Goal: Task Accomplishment & Management: Complete application form

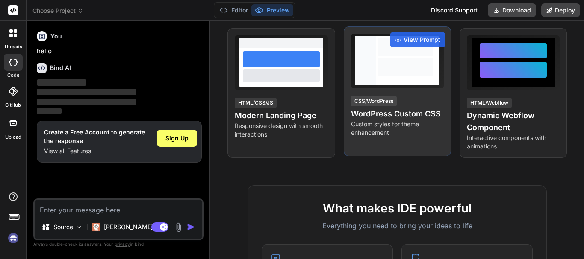
scroll to position [171, 0]
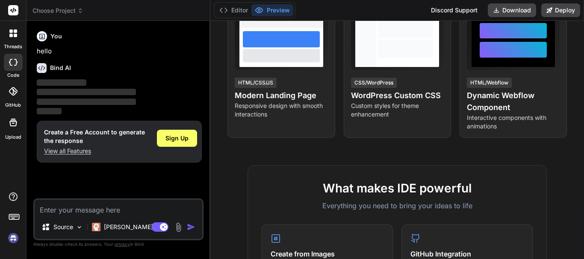
click at [67, 68] on h6 "Bind AI" at bounding box center [60, 68] width 21 height 9
click at [11, 93] on icon at bounding box center [13, 91] width 9 height 9
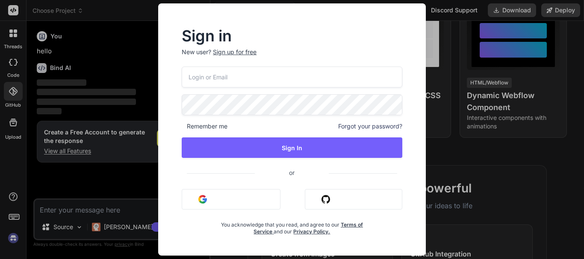
click at [302, 71] on input "email" at bounding box center [292, 77] width 221 height 21
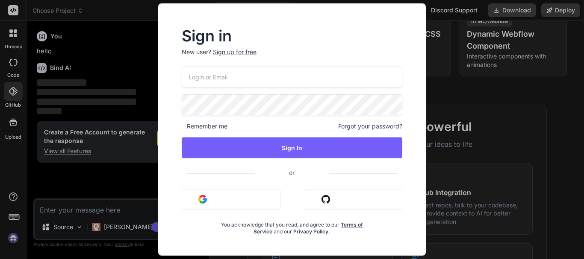
scroll to position [299, 0]
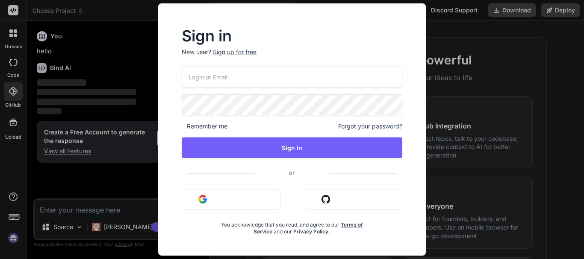
click at [441, 99] on div "Sign in New user? Sign up for free Remember me Forgot your password? Sign In or…" at bounding box center [292, 129] width 584 height 259
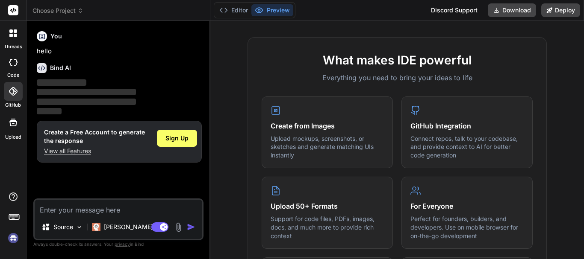
click at [18, 68] on div at bounding box center [13, 62] width 19 height 17
type textarea "x"
click at [85, 215] on div "Source Claude 4 S.. Agent Mode. When this toggle is activated, AI automatically…" at bounding box center [118, 220] width 170 height 42
click at [87, 212] on textarea at bounding box center [119, 207] width 168 height 15
type textarea "i"
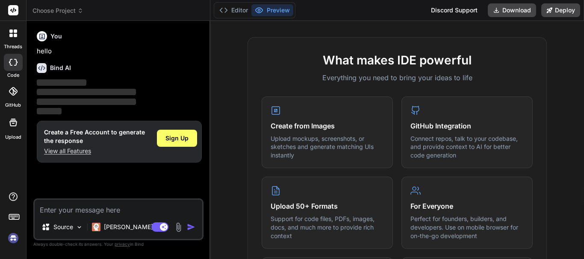
type textarea "x"
type textarea "i"
type textarea "x"
type textarea "i w"
type textarea "x"
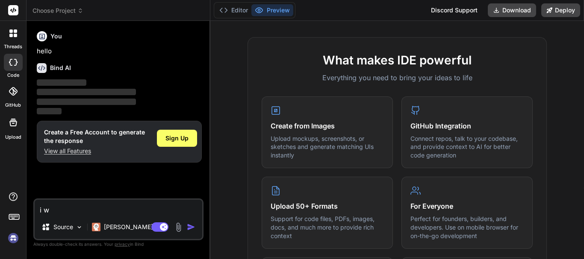
type textarea "i wa"
type textarea "x"
type textarea "i wan"
type textarea "x"
type textarea "i want"
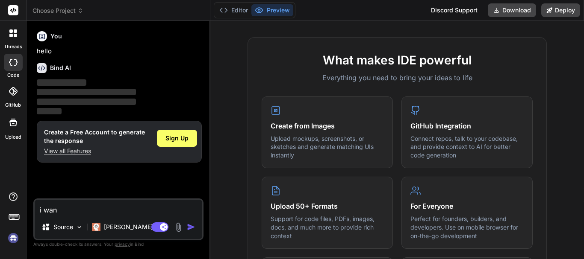
type textarea "x"
type textarea "i want"
type textarea "x"
type textarea "i want y"
type textarea "x"
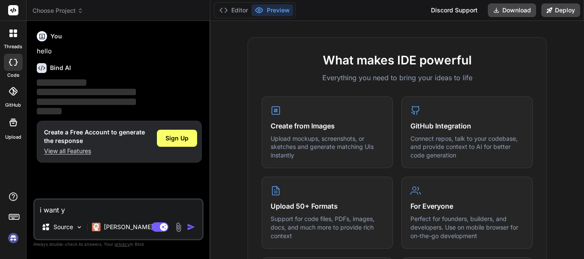
type textarea "i want yo"
type textarea "x"
type textarea "i want you"
type textarea "x"
type textarea "i want you"
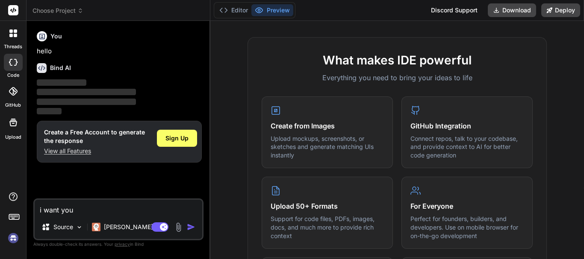
type textarea "x"
type textarea "i want you t"
type textarea "x"
type textarea "i want you to"
type textarea "x"
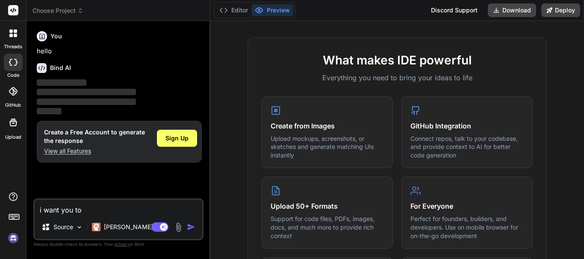
type textarea "i want you to"
type textarea "x"
type textarea "i want you to d"
type textarea "x"
type textarea "i want you to do"
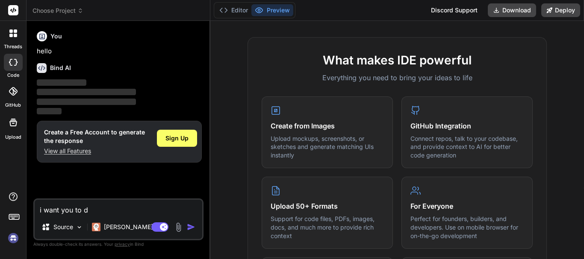
type textarea "x"
type textarea "i want you to do"
type textarea "x"
type textarea "i want you to do t"
type textarea "x"
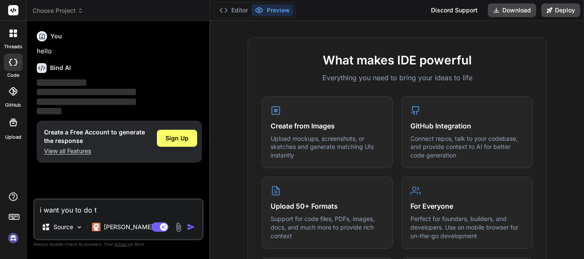
type textarea "i want you to do th"
type textarea "x"
type textarea "i want you to do thi"
type textarea "x"
type textarea "i want you to do this"
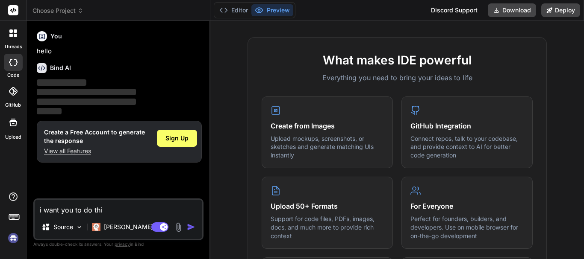
type textarea "x"
type textarea "i want you to do this"
type textarea "x"
type textarea "i want you to do this w"
type textarea "x"
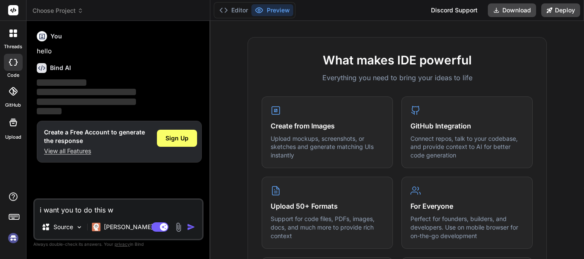
type textarea "i want you to do this wo"
type textarea "x"
type textarea "i want you to do this wor"
type textarea "x"
type textarea "i want you to do this work"
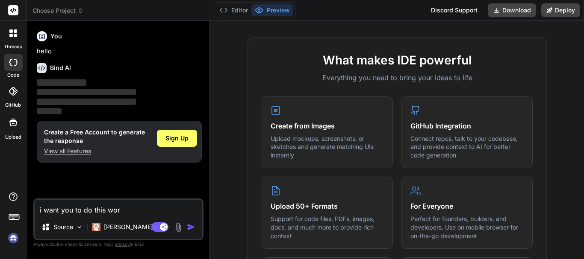
type textarea "x"
type textarea "i want you to do this work"
type textarea "x"
type textarea "i want you to do this work f"
type textarea "x"
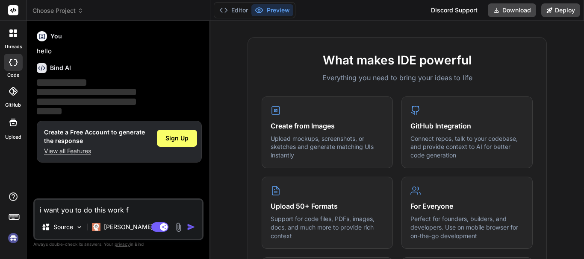
type textarea "i want you to do this work fo"
type textarea "x"
type textarea "i want you to do this work for"
type textarea "x"
type textarea "i want you to do this work for"
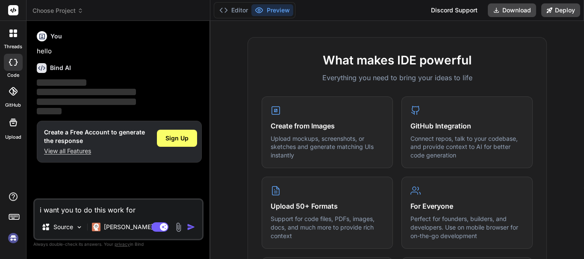
type textarea "x"
type textarea "i want you to do this work for m"
type textarea "x"
type textarea "i want you to do this work for me"
type textarea "x"
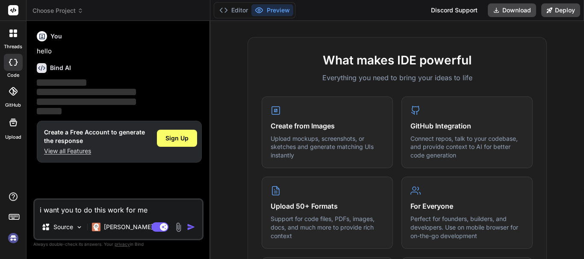
type textarea "i want you to do this work for me"
type textarea "x"
type textarea "i want you to do this work for me i"
type textarea "x"
type textarea "i want you to do this work for me in"
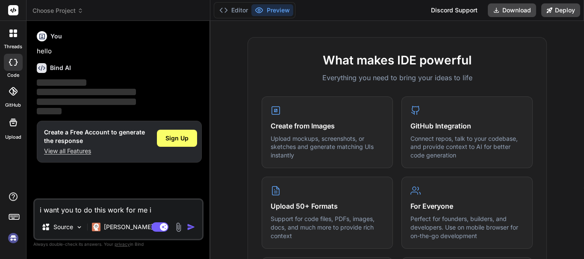
type textarea "x"
type textarea "i want you to do this work for me in"
type textarea "x"
type textarea "i want you to do this work for me in c"
type textarea "x"
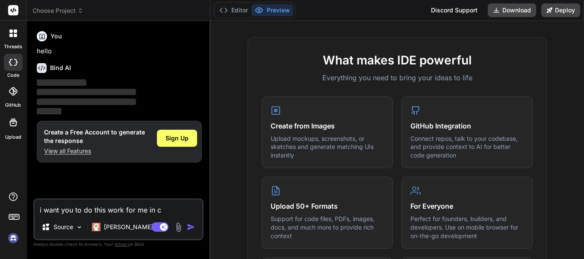
type textarea "i want you to do this work for me in"
type textarea "x"
type textarea "i want you to do this work for me in c"
type textarea "x"
type textarea "i want you to do this work for me in c+"
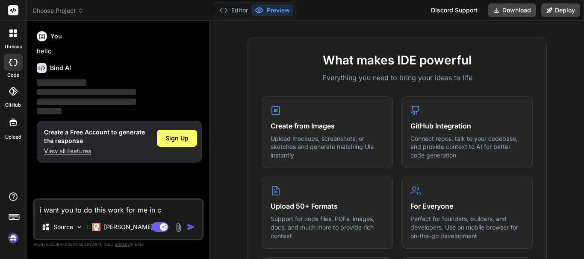
type textarea "x"
type textarea "i want you to do this work for me in c++"
type textarea "x"
type textarea "i want you to do this work for me in c++"
type textarea "x"
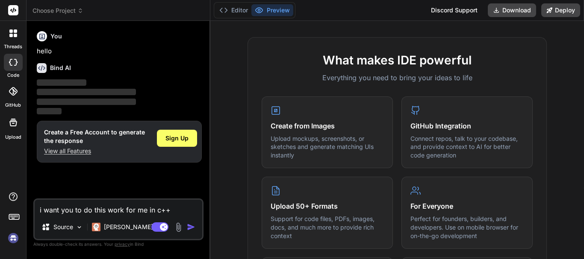
type textarea "i want you to do this work for me in c++"
click at [65, 232] on div "Source" at bounding box center [62, 227] width 48 height 17
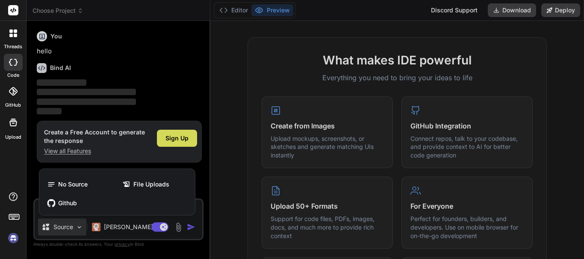
click at [65, 232] on div at bounding box center [292, 129] width 584 height 259
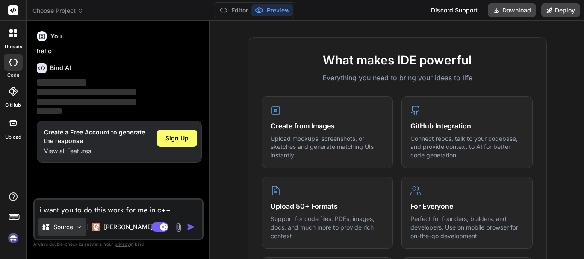
click at [60, 225] on p "Source" at bounding box center [63, 227] width 20 height 9
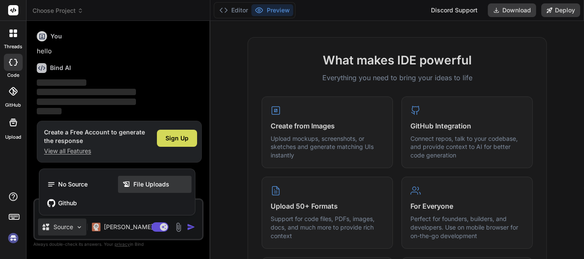
click at [179, 176] on div "File Uploads" at bounding box center [155, 184] width 74 height 17
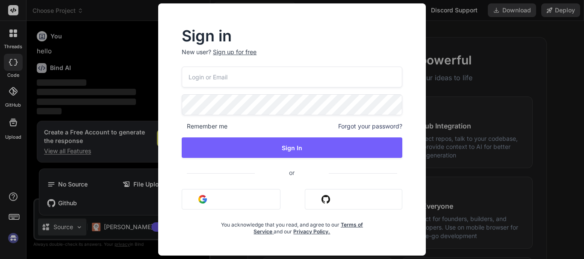
click at [189, 194] on button "Sign in with Google" at bounding box center [231, 199] width 99 height 21
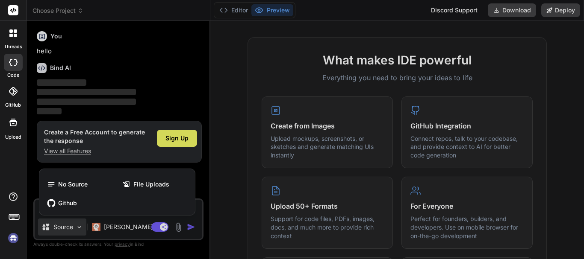
drag, startPoint x: 26, startPoint y: 156, endPoint x: 88, endPoint y: 216, distance: 85.2
click at [88, 216] on div at bounding box center [292, 129] width 584 height 259
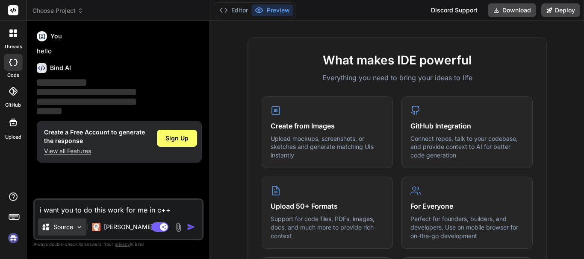
click at [66, 227] on p "Source" at bounding box center [63, 227] width 20 height 9
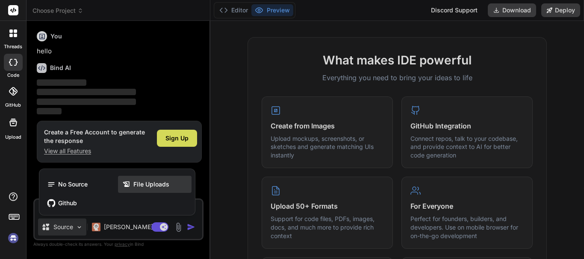
click at [143, 187] on span "File Uploads" at bounding box center [151, 184] width 36 height 9
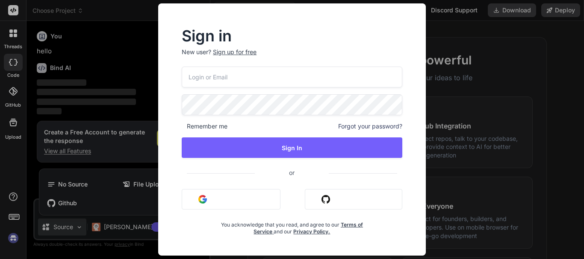
click at [204, 205] on button "Sign in with Google" at bounding box center [231, 199] width 99 height 21
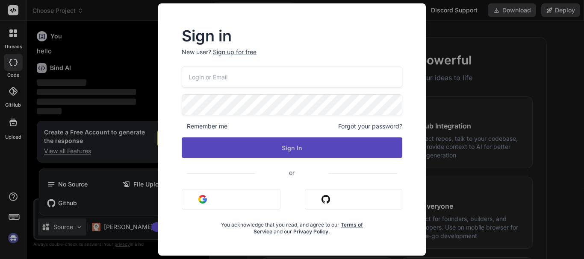
click at [296, 153] on button "Sign In" at bounding box center [292, 148] width 221 height 21
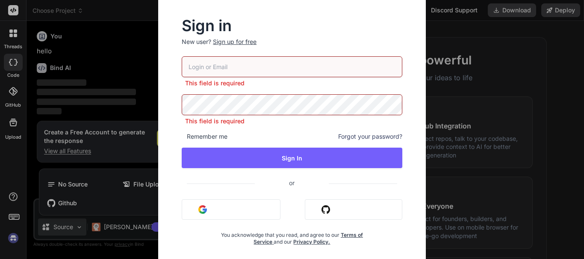
click at [129, 180] on div "Sign in New user? Sign up for free This field is required This field is require…" at bounding box center [292, 129] width 584 height 259
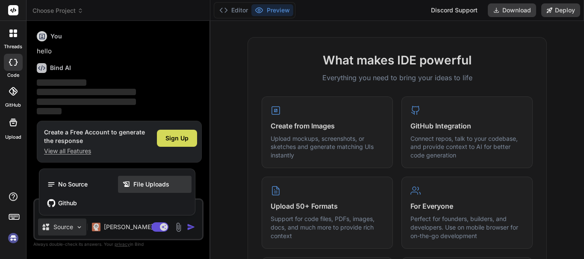
click at [155, 180] on span "File Uploads" at bounding box center [151, 184] width 36 height 9
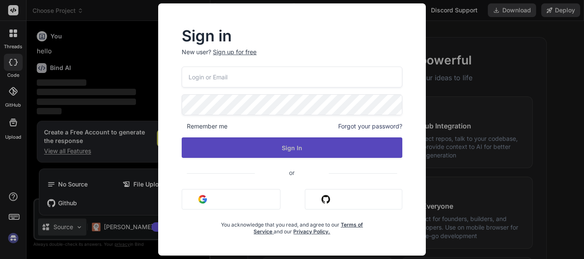
click at [255, 146] on button "Sign In" at bounding box center [292, 148] width 221 height 21
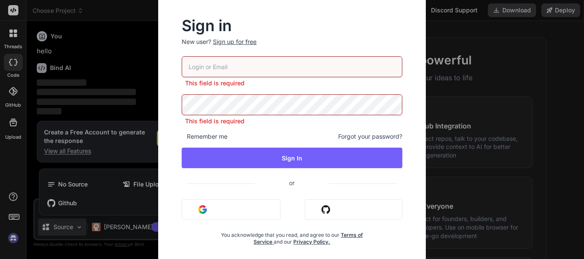
click at [208, 206] on button "Sign in with Google" at bounding box center [231, 210] width 99 height 21
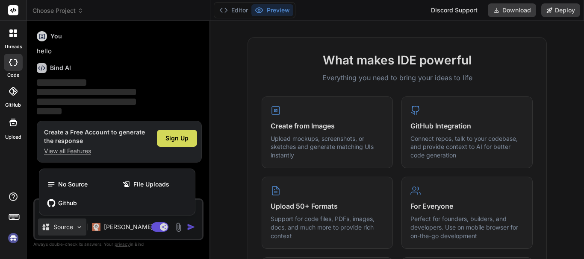
drag, startPoint x: 81, startPoint y: 105, endPoint x: 149, endPoint y: 42, distance: 92.2
click at [149, 42] on div at bounding box center [292, 129] width 584 height 259
type textarea "x"
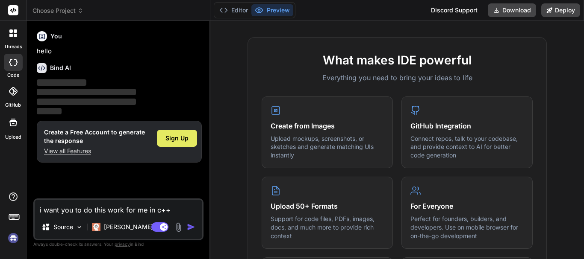
click at [186, 142] on span "Sign Up" at bounding box center [176, 138] width 23 height 9
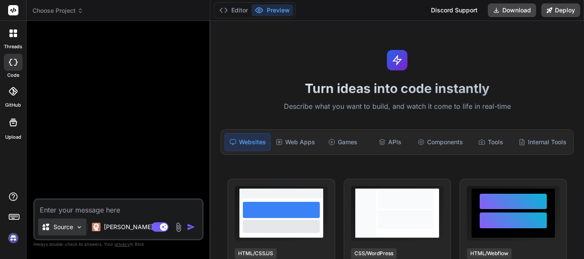
click at [73, 233] on div "Source" at bounding box center [62, 227] width 48 height 17
type textarea "x"
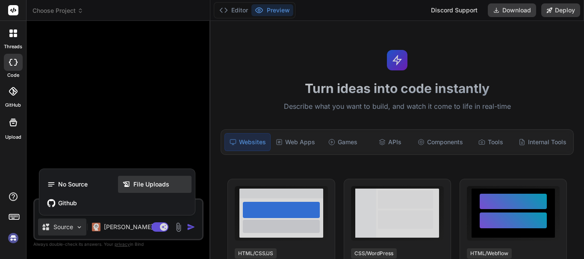
click at [145, 185] on span "File Uploads" at bounding box center [151, 184] width 36 height 9
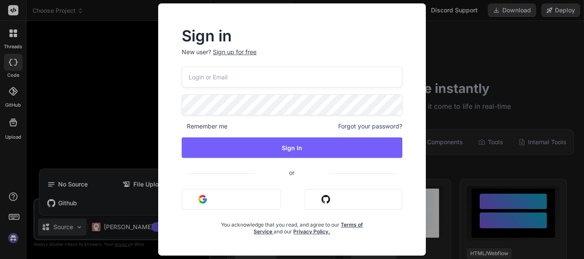
click at [244, 79] on input "email" at bounding box center [292, 77] width 221 height 21
click at [173, 116] on div "Sign in New user? Sign up for free Remember me Forgot your password? Sign In or…" at bounding box center [292, 132] width 248 height 206
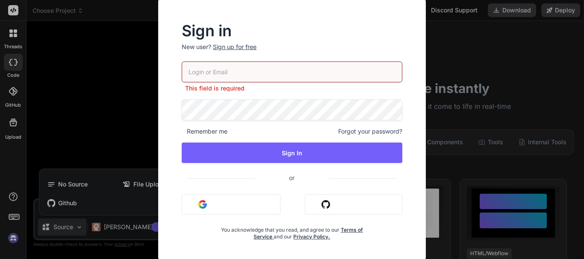
click at [247, 47] on div "Sign up for free" at bounding box center [235, 47] width 44 height 9
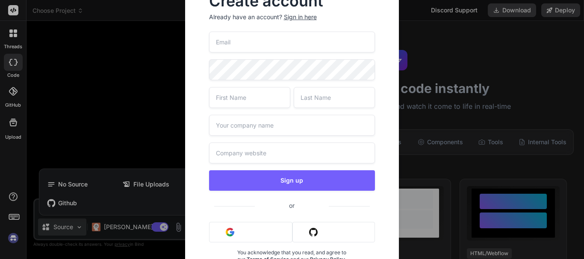
click at [259, 47] on input "email" at bounding box center [292, 42] width 166 height 21
type input "parisimariano9@gmail.com"
type input "Mariano"
type input "Parisi"
type input "Auratees"
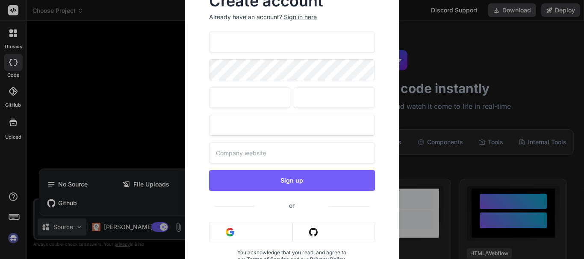
type input "Auratees"
drag, startPoint x: 256, startPoint y: 43, endPoint x: 228, endPoint y: 46, distance: 28.4
click at [256, 43] on input "parisimariano9@gmail.com" at bounding box center [292, 42] width 166 height 21
drag, startPoint x: 228, startPoint y: 46, endPoint x: 206, endPoint y: 46, distance: 22.7
click at [205, 47] on div "Create account Already have an account? Sign in here parisimariano9@gmail.com M…" at bounding box center [292, 135] width 187 height 297
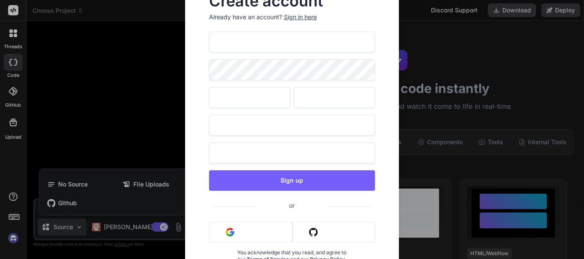
drag, startPoint x: 256, startPoint y: 41, endPoint x: 212, endPoint y: 42, distance: 44.5
click at [212, 42] on input "parisimariano9@gmail.com" at bounding box center [292, 42] width 166 height 21
click at [212, 42] on input "cycu@gmail.com" at bounding box center [292, 42] width 166 height 21
click at [219, 40] on input "@gmail.com" at bounding box center [292, 42] width 166 height 21
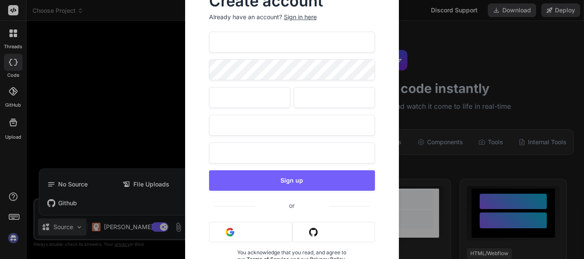
click at [220, 40] on input "@gmail.com" at bounding box center [292, 42] width 166 height 21
click at [224, 40] on input "@gmail.com" at bounding box center [292, 42] width 166 height 21
click at [248, 47] on input "@gmail.com" at bounding box center [292, 42] width 166 height 21
click at [247, 47] on input "@gmail.com" at bounding box center [292, 42] width 166 height 21
click at [213, 42] on input "@gmail.com" at bounding box center [292, 42] width 166 height 21
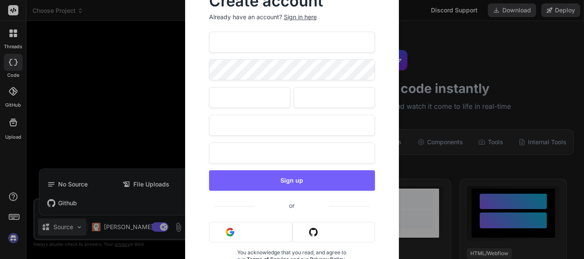
click at [213, 42] on input "@gmail.com" at bounding box center [292, 42] width 166 height 21
click at [212, 43] on input "@gmail.com" at bounding box center [292, 42] width 166 height 21
click at [215, 42] on input "c@gmail.com" at bounding box center [292, 42] width 166 height 21
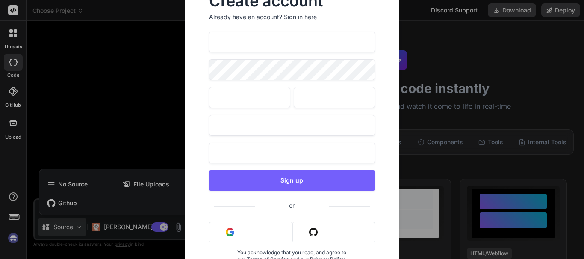
click at [215, 42] on input "c@gmail.com" at bounding box center [292, 42] width 166 height 21
click at [219, 42] on input "c@gmail.com" at bounding box center [292, 42] width 166 height 21
type input "cuentolosfajos@gmail.com"
click at [253, 115] on input "Auratees" at bounding box center [292, 125] width 166 height 21
drag, startPoint x: 253, startPoint y: 125, endPoint x: 162, endPoint y: 131, distance: 91.2
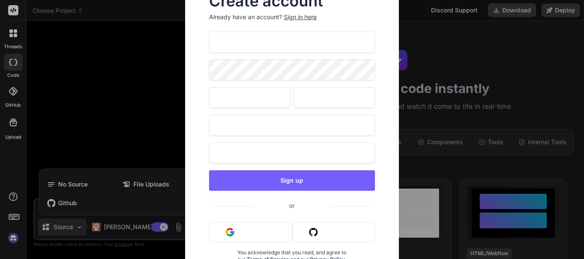
click at [162, 131] on div "Create account Already have an account? Sign in here cuentolosfajos@gmail.com M…" at bounding box center [292, 129] width 584 height 259
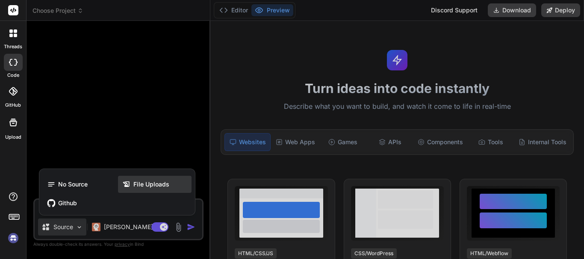
click at [143, 184] on span "File Uploads" at bounding box center [151, 184] width 36 height 9
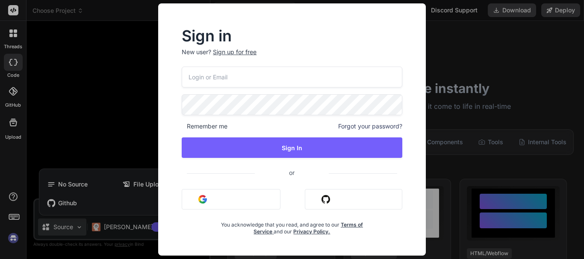
click at [138, 81] on div "Sign in New user? Sign up for free Remember me Forgot your password? Sign In or…" at bounding box center [292, 129] width 584 height 259
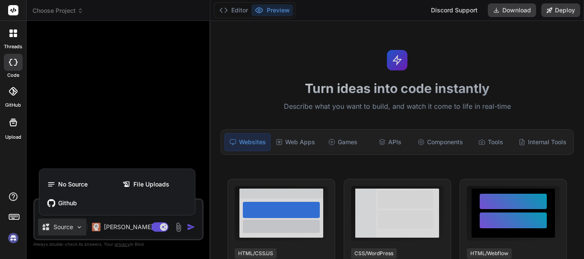
click at [288, 143] on div at bounding box center [292, 129] width 584 height 259
type textarea "x"
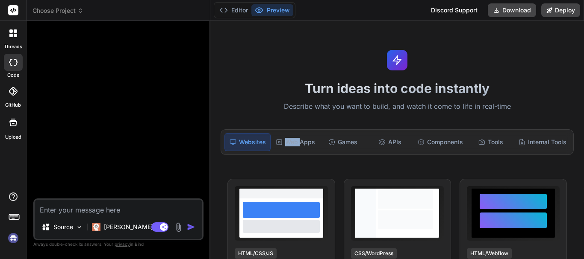
click at [288, 143] on div "Web Apps" at bounding box center [295, 142] width 46 height 18
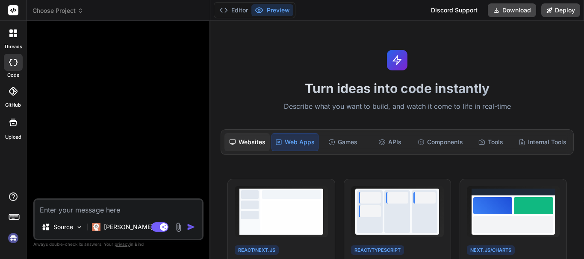
click at [243, 141] on div "Websites" at bounding box center [246, 142] width 45 height 18
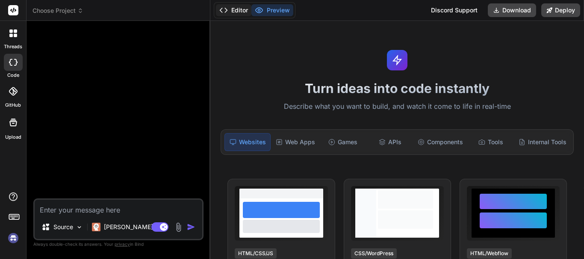
click at [236, 4] on div "Editor Preview" at bounding box center [255, 10] width 82 height 16
click at [238, 13] on button "Editor" at bounding box center [233, 10] width 35 height 12
